Goal: Check status

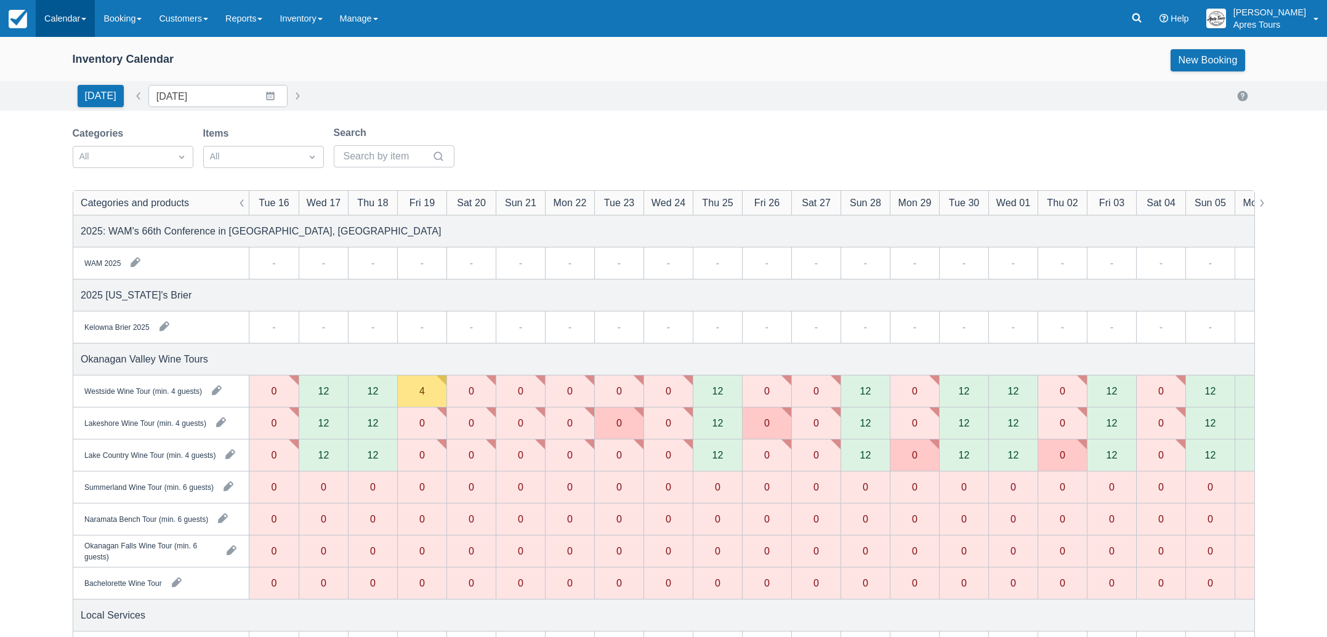
click at [67, 20] on link "Calendar" at bounding box center [65, 18] width 59 height 37
click at [65, 121] on link "Month" at bounding box center [84, 116] width 97 height 26
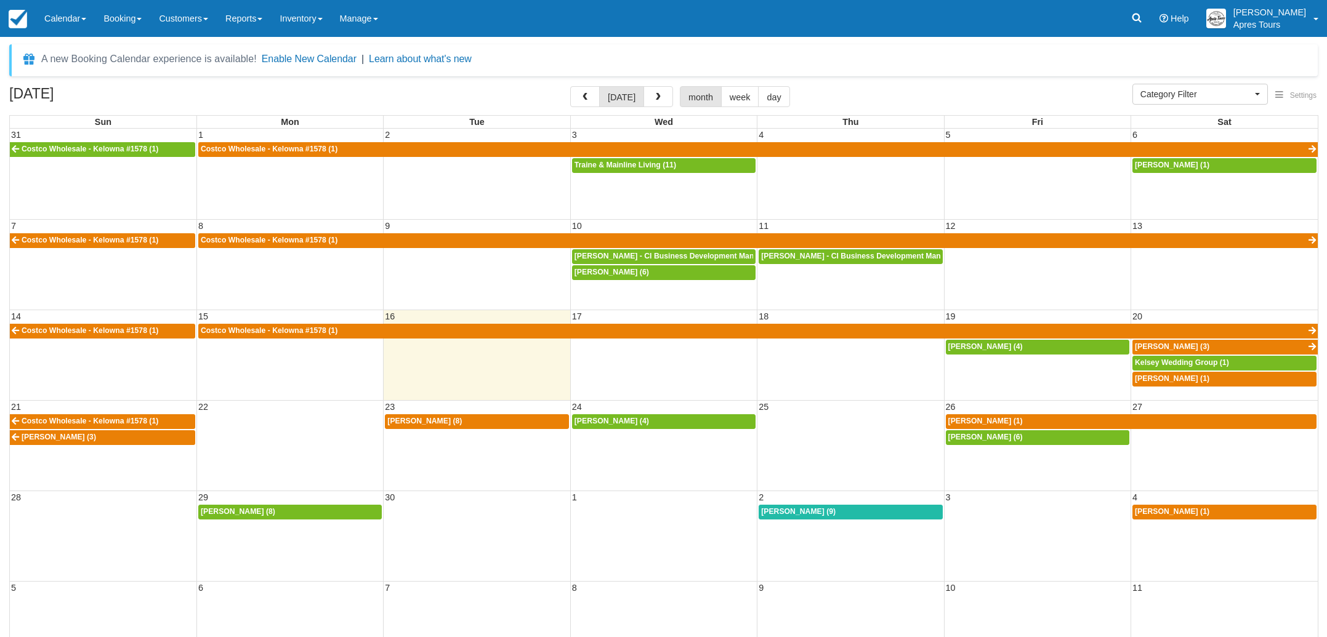
select select
click at [421, 421] on span "[PERSON_NAME] (8)" at bounding box center [424, 421] width 75 height 9
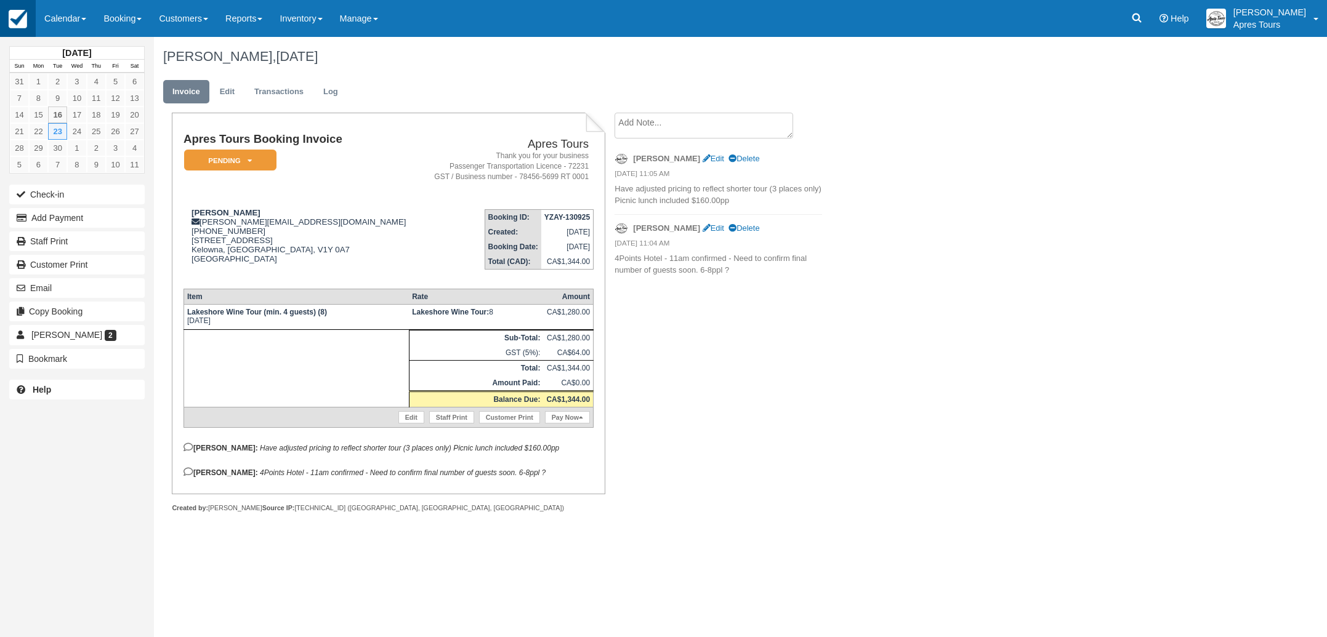
click at [20, 23] on img at bounding box center [18, 19] width 18 height 18
